Goal: Task Accomplishment & Management: Manage account settings

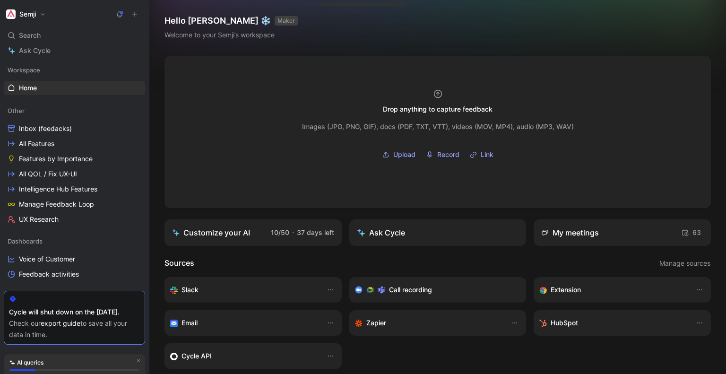
click at [45, 15] on button "Semji" at bounding box center [26, 14] width 44 height 13
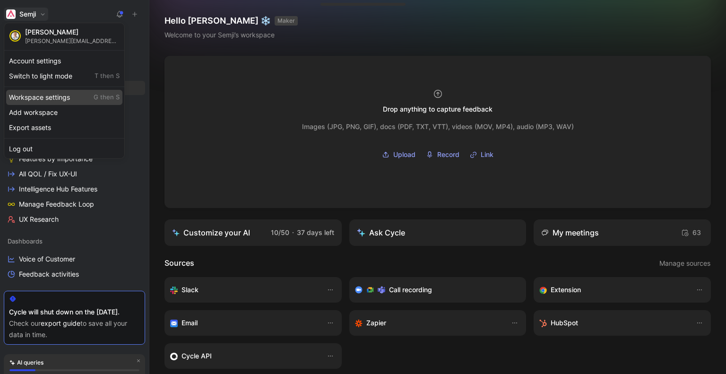
click at [65, 100] on div "Workspace settings G then S" at bounding box center [64, 97] width 116 height 15
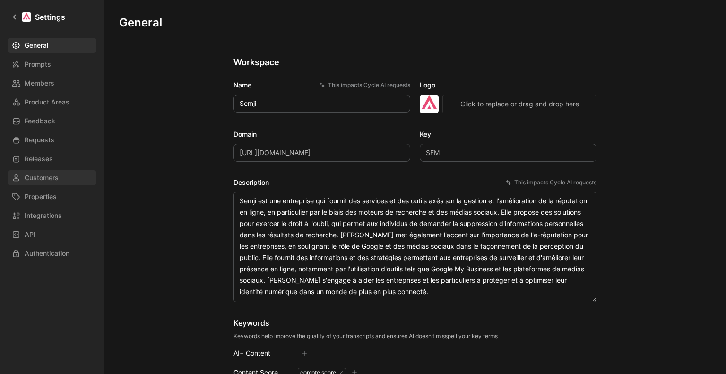
click at [60, 171] on link "Customers" at bounding box center [52, 177] width 89 height 15
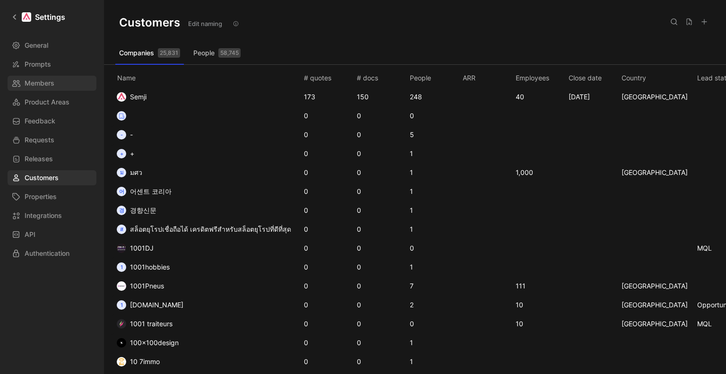
click at [60, 85] on link "Members" at bounding box center [52, 83] width 89 height 15
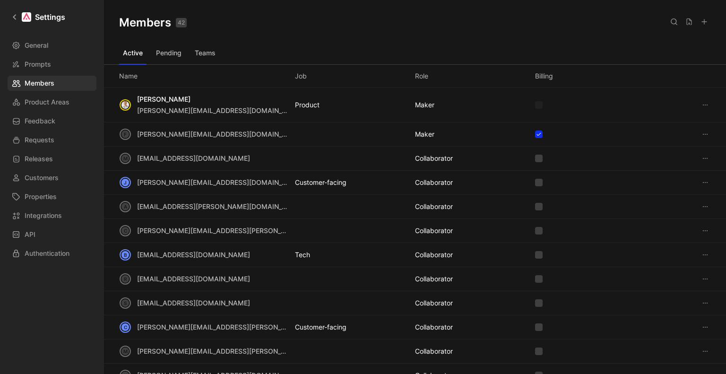
click at [707, 17] on button at bounding box center [704, 21] width 13 height 13
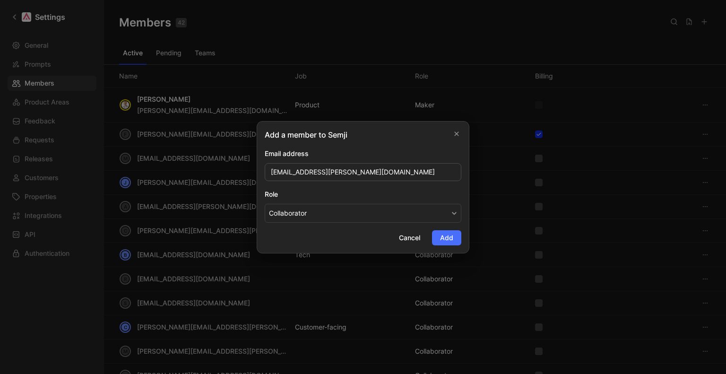
type input "[EMAIL_ADDRESS][PERSON_NAME][DOMAIN_NAME]"
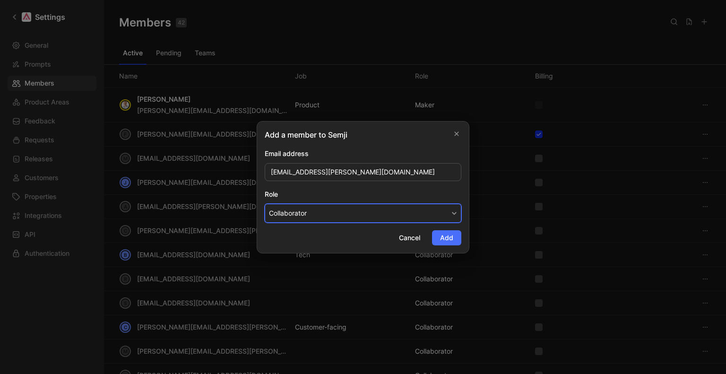
click at [337, 217] on button "Collaborator" at bounding box center [363, 213] width 197 height 19
click at [307, 250] on span "Collaborator" at bounding box center [288, 249] width 38 height 8
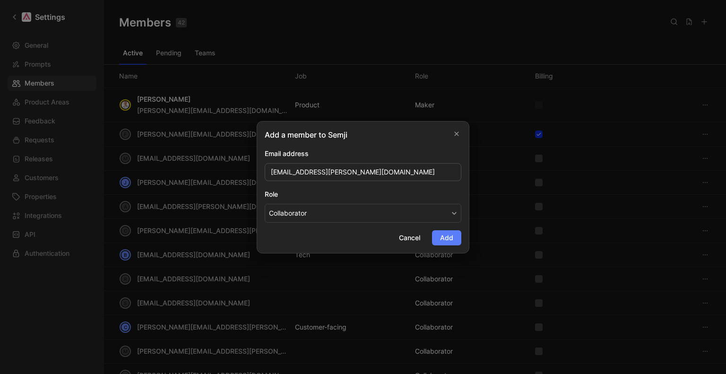
click at [444, 242] on span "Add" at bounding box center [446, 237] width 13 height 11
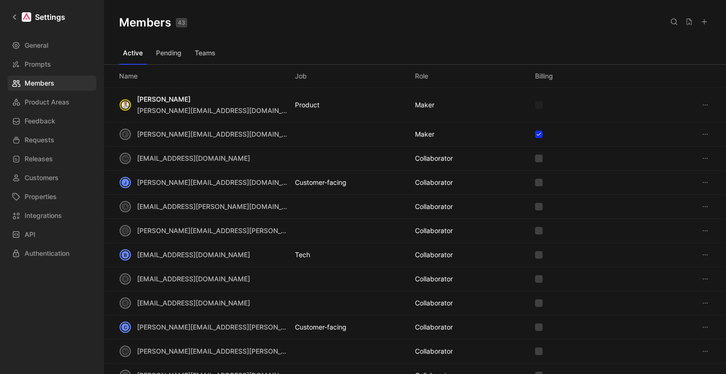
click at [152, 55] on button "Pending" at bounding box center [168, 52] width 33 height 15
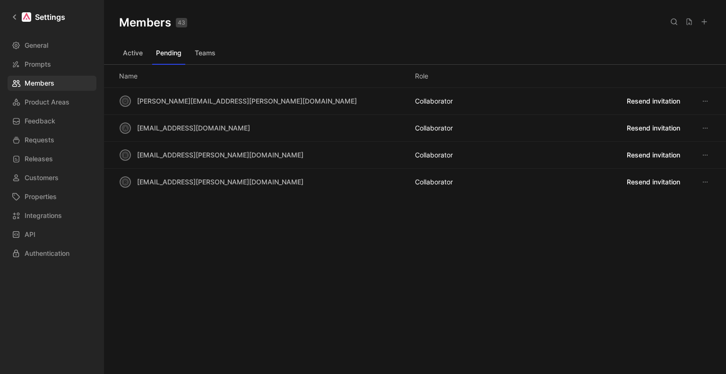
click at [216, 215] on div "[PERSON_NAME] [PERSON_NAME][EMAIL_ADDRESS][PERSON_NAME][DOMAIN_NAME] COLLABORAT…" at bounding box center [415, 179] width 622 height 183
click at [704, 154] on icon at bounding box center [705, 155] width 8 height 8
click at [314, 263] on div "[PERSON_NAME] [PERSON_NAME][EMAIL_ADDRESS][PERSON_NAME][DOMAIN_NAME] COLLABORAT…" at bounding box center [415, 179] width 622 height 183
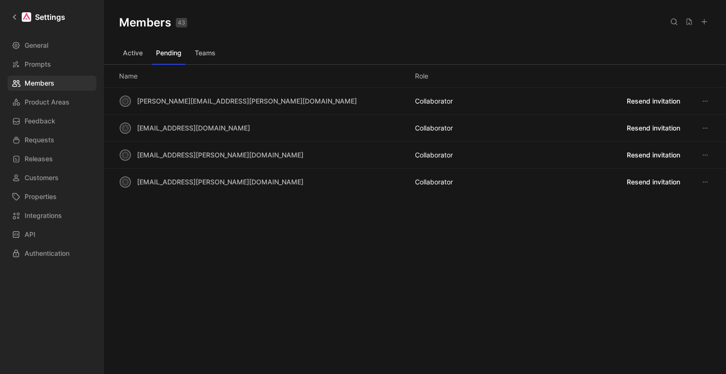
click at [486, 225] on div "[PERSON_NAME] [PERSON_NAME][EMAIL_ADDRESS][PERSON_NAME][DOMAIN_NAME] COLLABORAT…" at bounding box center [415, 179] width 622 height 183
click at [437, 181] on div "COLLABORATOR" at bounding box center [434, 181] width 38 height 11
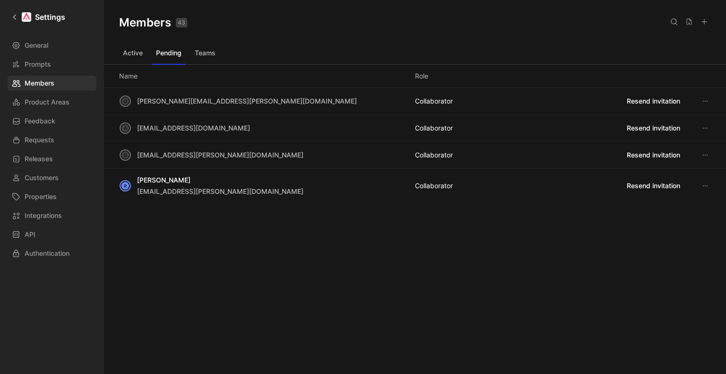
click at [251, 287] on div "Members 43 Saved Active Pending Teams Name Role [PERSON_NAME] [PERSON_NAME][EMA…" at bounding box center [415, 172] width 622 height 344
